Goal: Transaction & Acquisition: Book appointment/travel/reservation

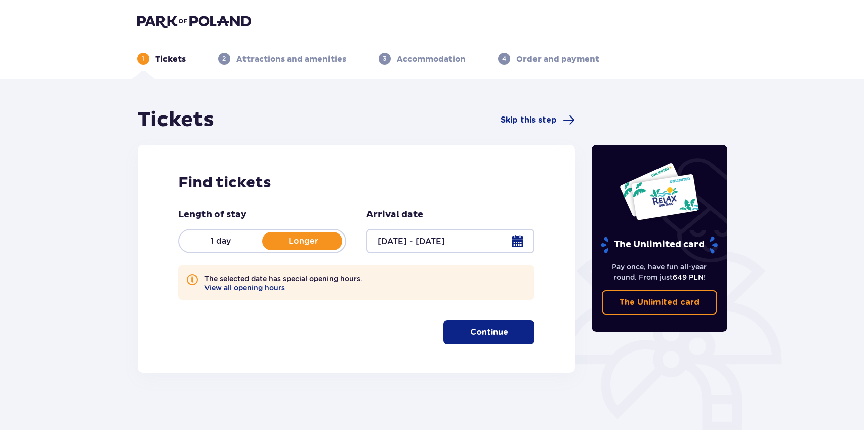
click at [478, 332] on p "Continue" at bounding box center [489, 331] width 38 height 11
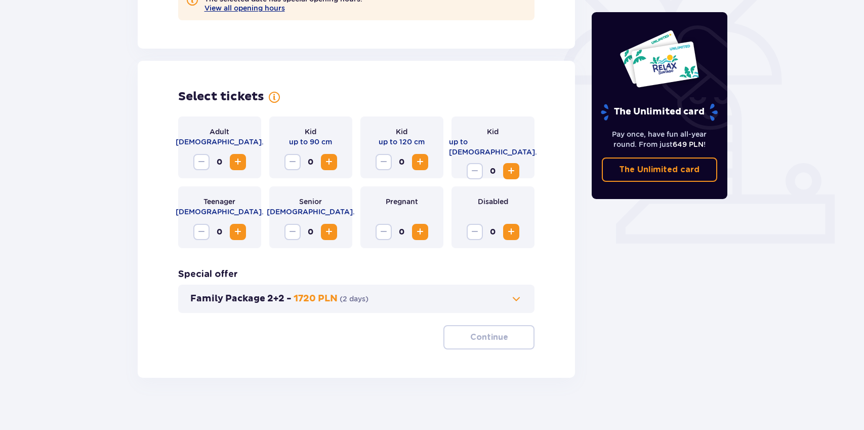
scroll to position [288, 0]
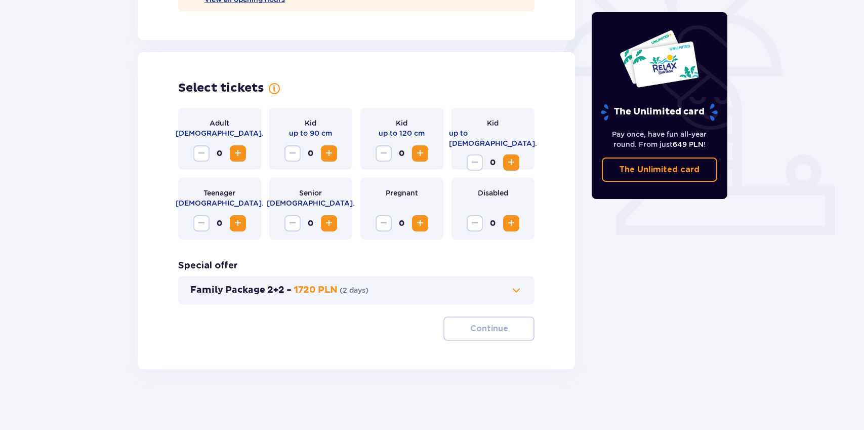
click at [238, 151] on span "Increase" at bounding box center [238, 153] width 12 height 12
click at [326, 154] on span "Increase" at bounding box center [329, 153] width 12 height 12
click at [282, 153] on div "Kid up to 90 cm 2" at bounding box center [310, 139] width 83 height 62
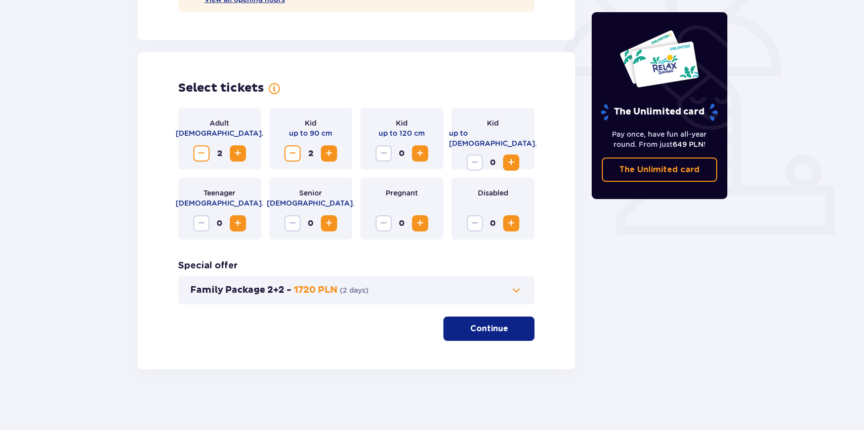
click at [289, 153] on span "Decrease" at bounding box center [292, 153] width 12 height 12
click at [421, 151] on span "Increase" at bounding box center [420, 153] width 12 height 12
click at [493, 332] on p "Continue" at bounding box center [489, 328] width 38 height 11
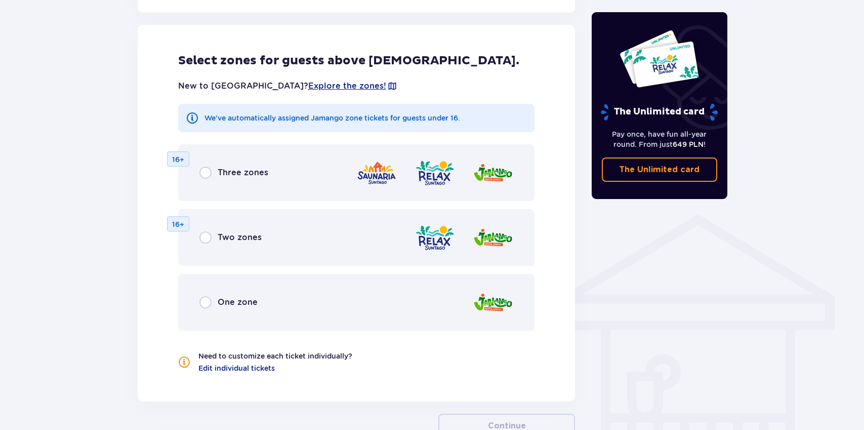
scroll to position [609, 0]
click at [203, 173] on input "radio" at bounding box center [205, 171] width 12 height 12
radio input "true"
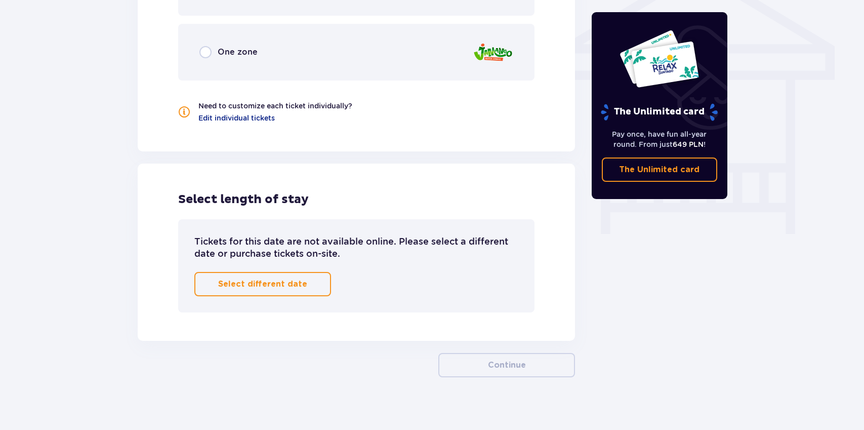
scroll to position [866, 0]
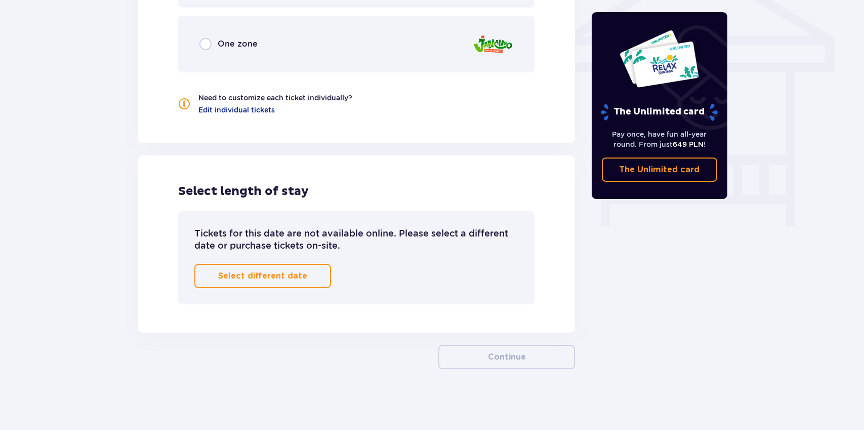
click at [264, 278] on p "Select different date" at bounding box center [262, 275] width 89 height 11
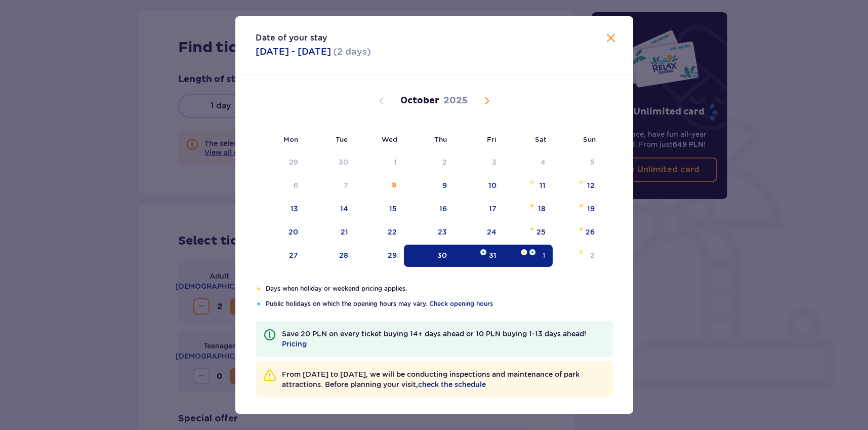
scroll to position [133, 0]
click at [485, 254] on div "31" at bounding box center [479, 255] width 50 height 22
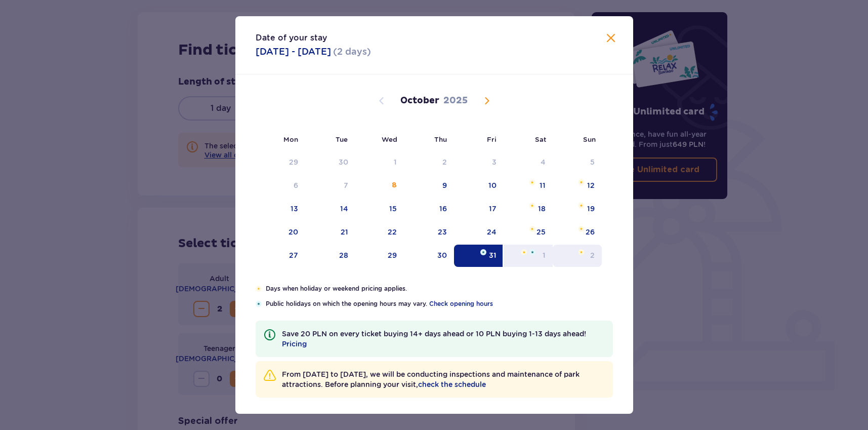
click at [580, 254] on img at bounding box center [581, 252] width 7 height 6
type input "[DATE] - [DATE]"
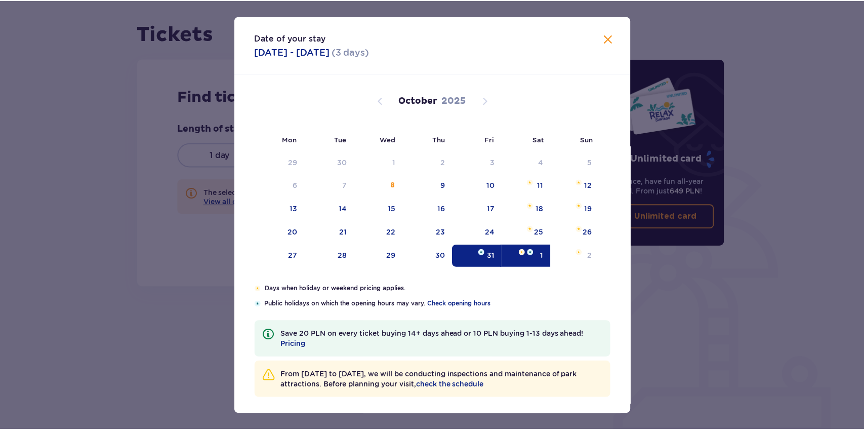
scroll to position [86, 0]
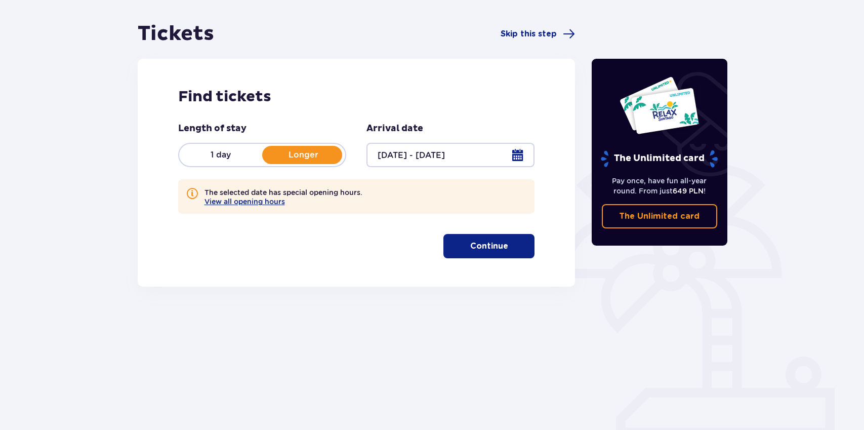
click at [500, 249] on button "Continue" at bounding box center [488, 246] width 91 height 24
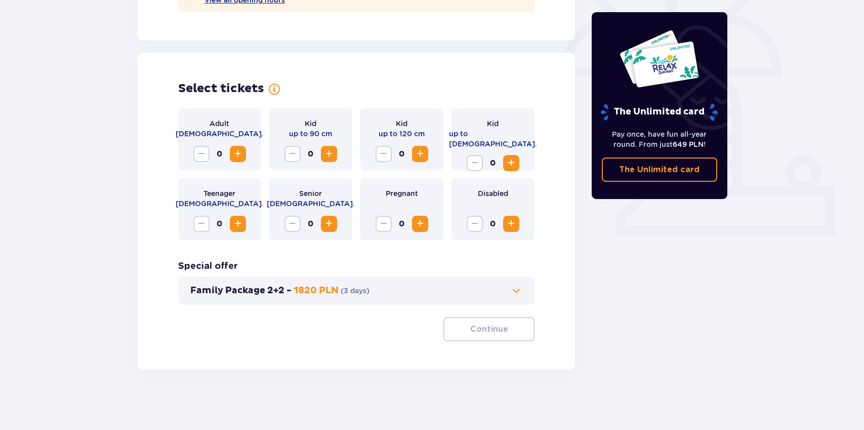
scroll to position [288, 0]
click at [242, 152] on span "Increase" at bounding box center [238, 153] width 12 height 12
click at [330, 154] on span "Increase" at bounding box center [329, 153] width 12 height 12
click at [415, 152] on span "Increase" at bounding box center [420, 153] width 12 height 12
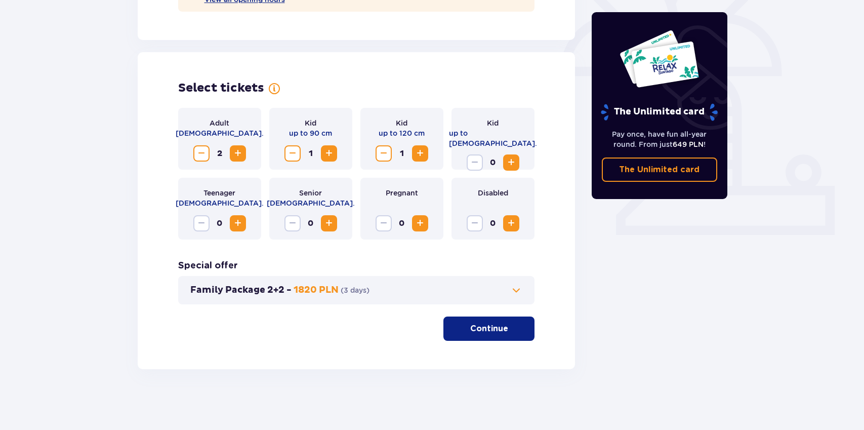
click at [486, 326] on p "Continue" at bounding box center [489, 328] width 38 height 11
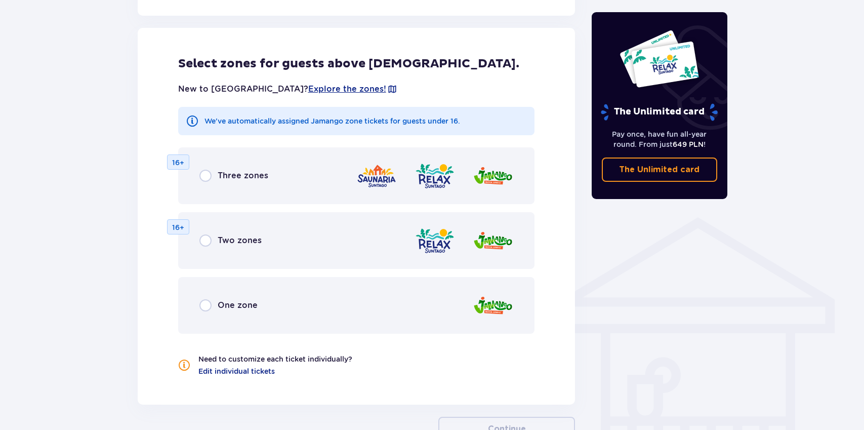
scroll to position [609, 0]
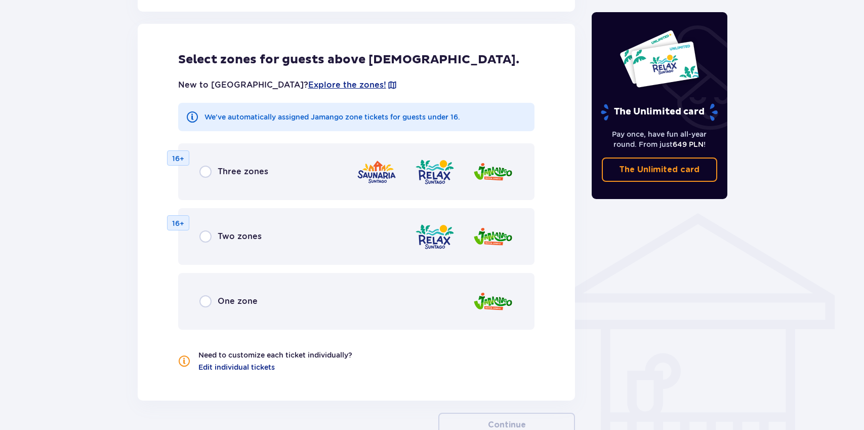
click at [207, 171] on input "radio" at bounding box center [205, 171] width 12 height 12
radio input "true"
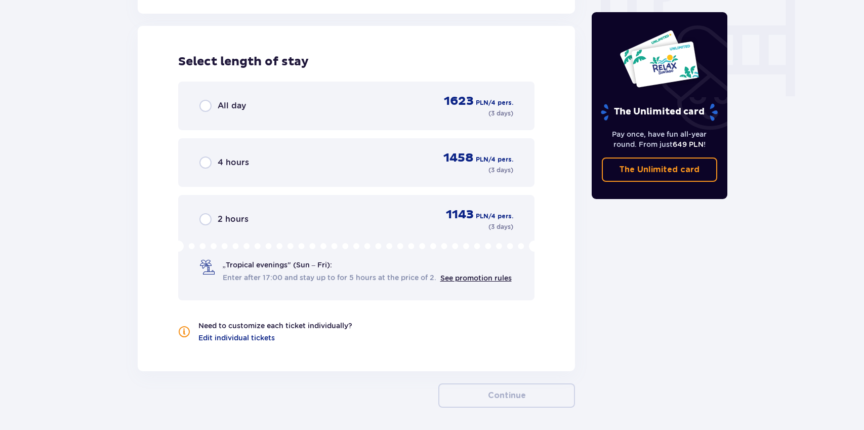
scroll to position [997, 0]
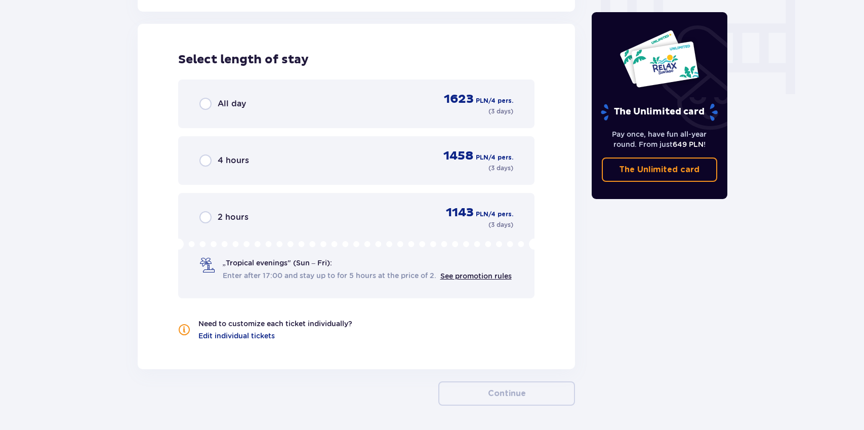
click at [206, 105] on input "radio" at bounding box center [205, 104] width 12 height 12
radio input "true"
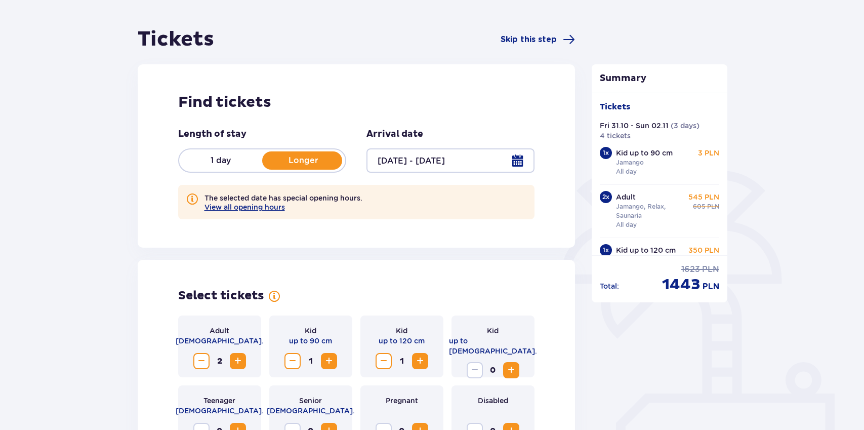
scroll to position [0, 0]
